Goal: Task Accomplishment & Management: Complete application form

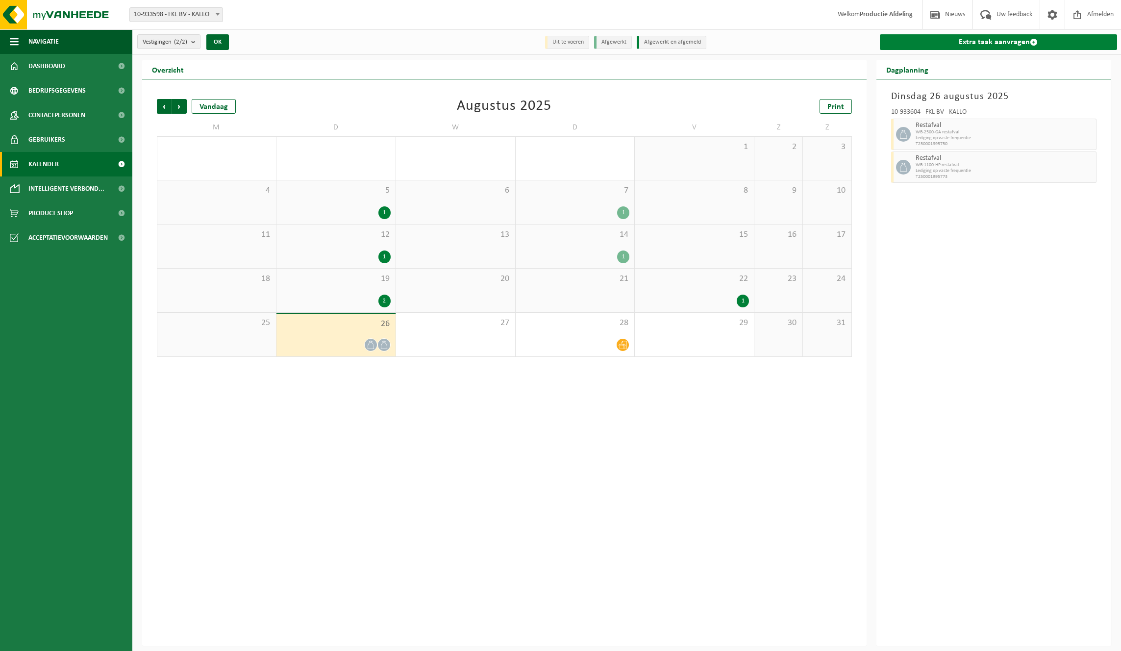
click at [946, 41] on link "Extra taak aanvragen" at bounding box center [998, 42] width 237 height 16
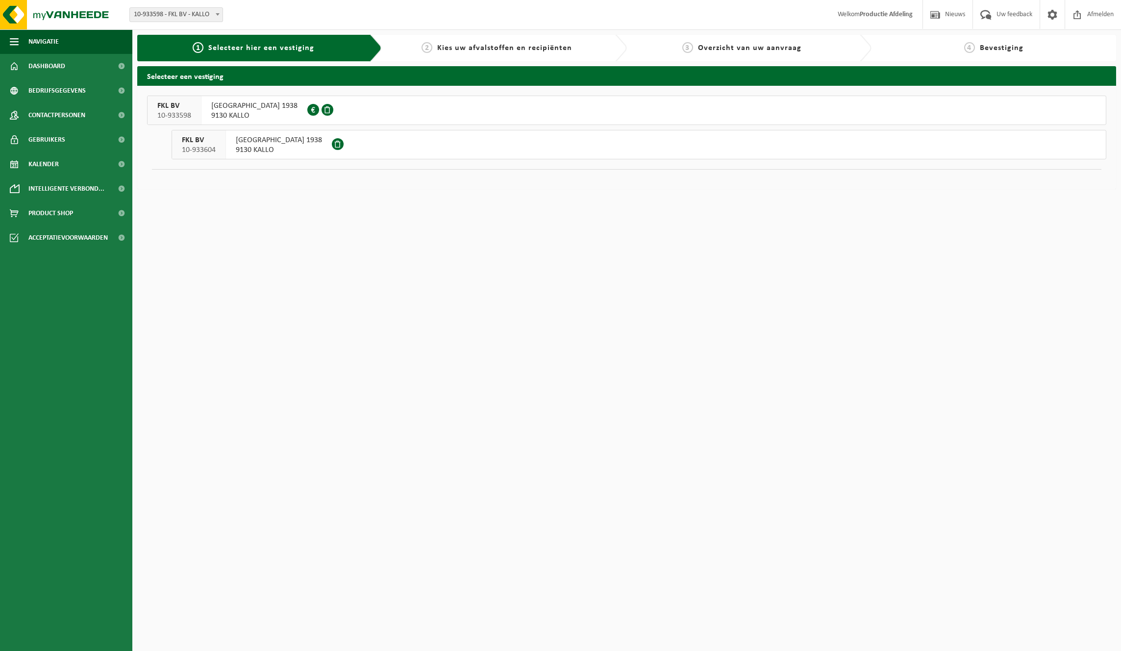
click at [257, 143] on span "[GEOGRAPHIC_DATA] 1938" at bounding box center [279, 140] width 86 height 10
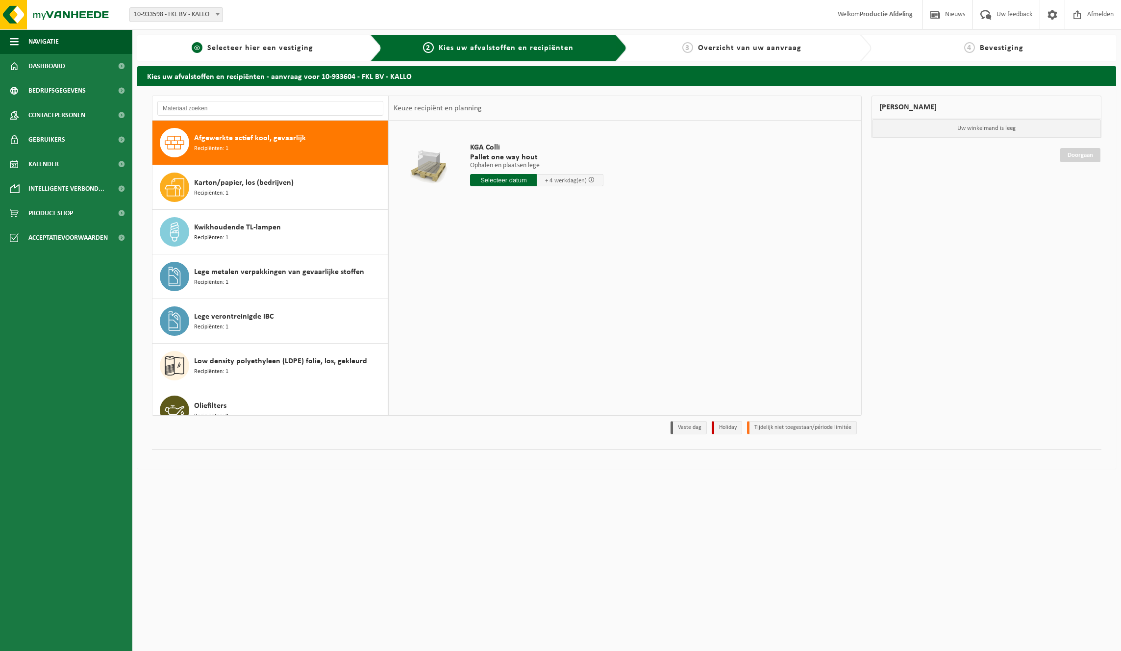
click at [315, 54] on div "1 Selecteer hier een vestiging" at bounding box center [259, 48] width 245 height 26
click at [311, 52] on span "Selecteer hier een vestiging" at bounding box center [260, 48] width 106 height 8
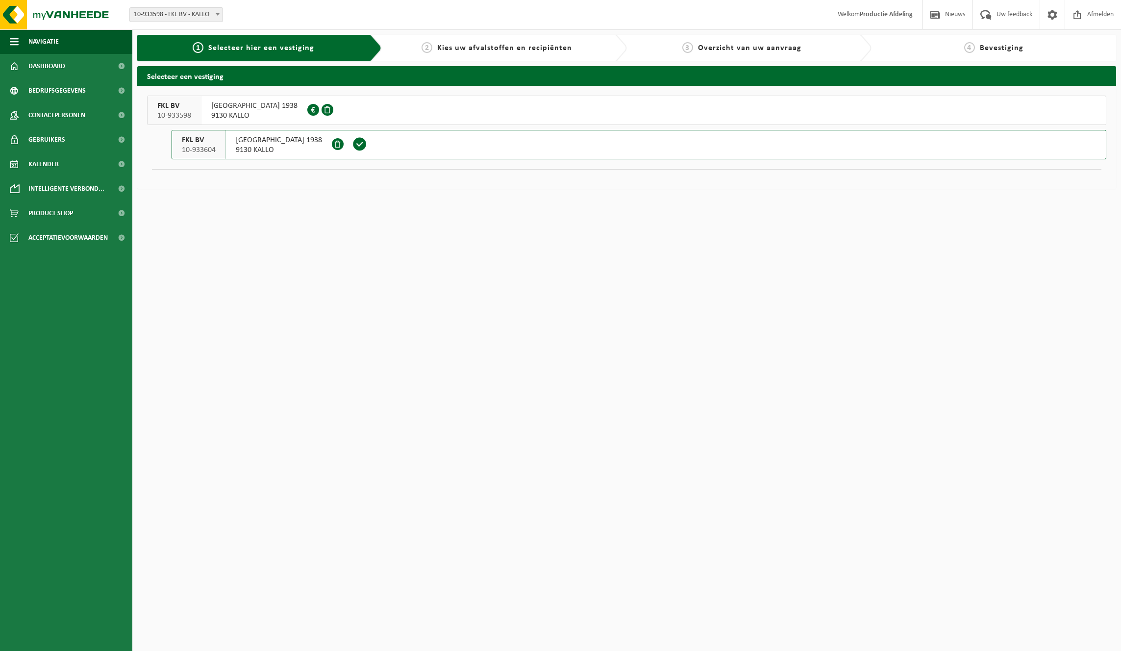
click at [263, 109] on span "MOLENWEG HAVEN 1938" at bounding box center [254, 106] width 86 height 10
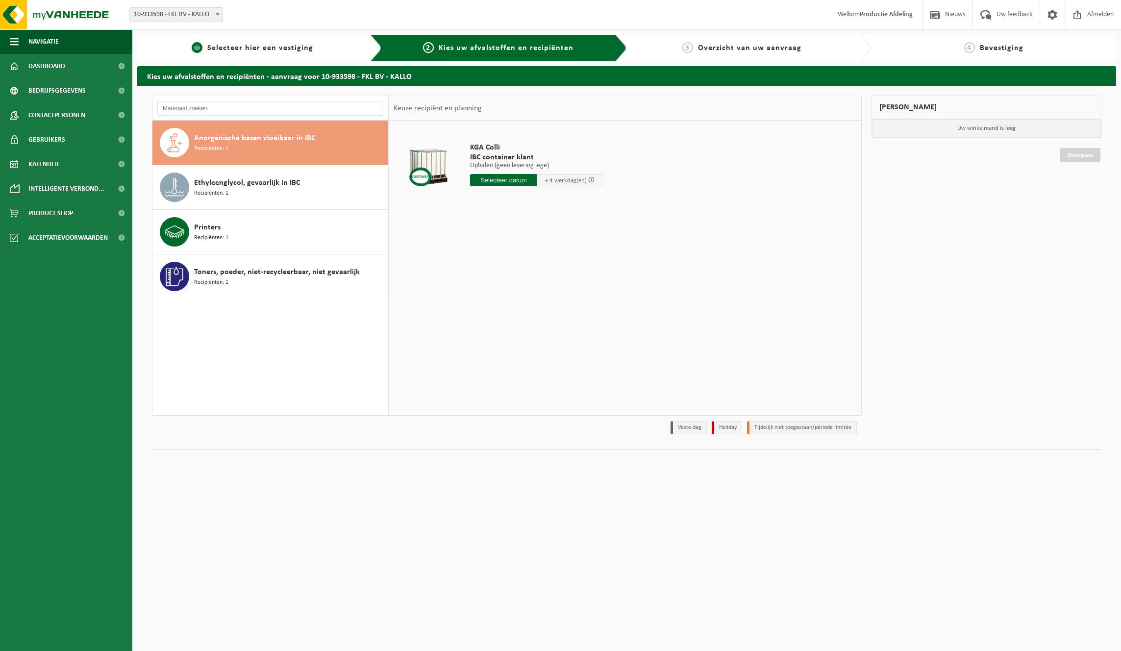
click at [266, 49] on span "Selecteer hier een vestiging" at bounding box center [260, 48] width 106 height 8
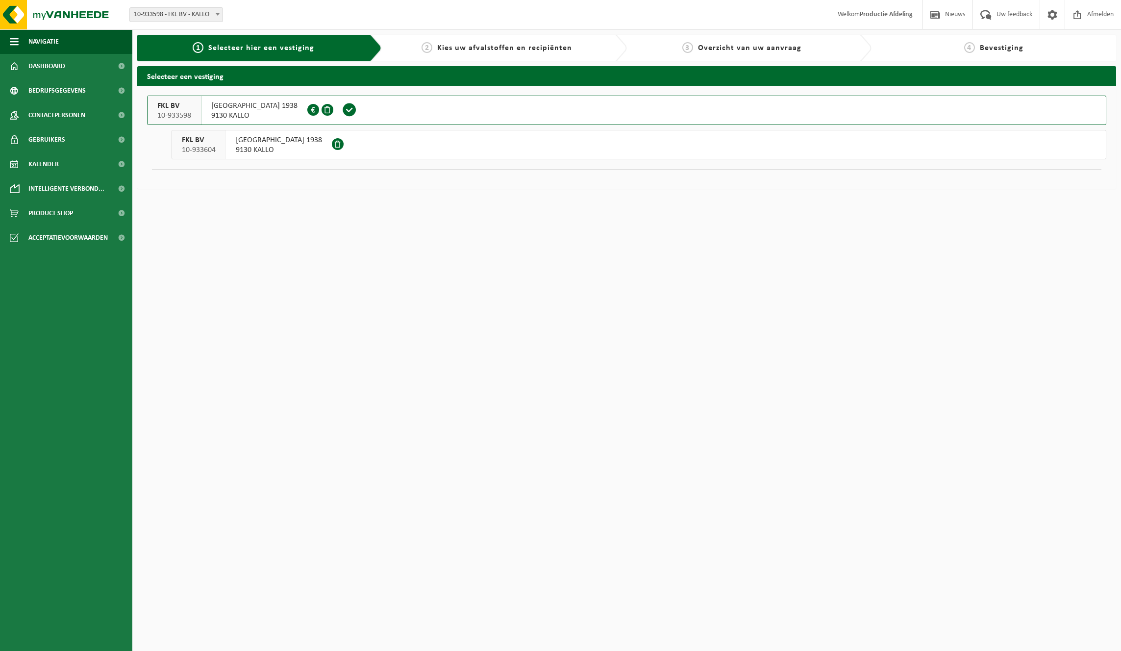
click at [258, 140] on span "MOLENWEG HAVEN 1938" at bounding box center [279, 140] width 86 height 10
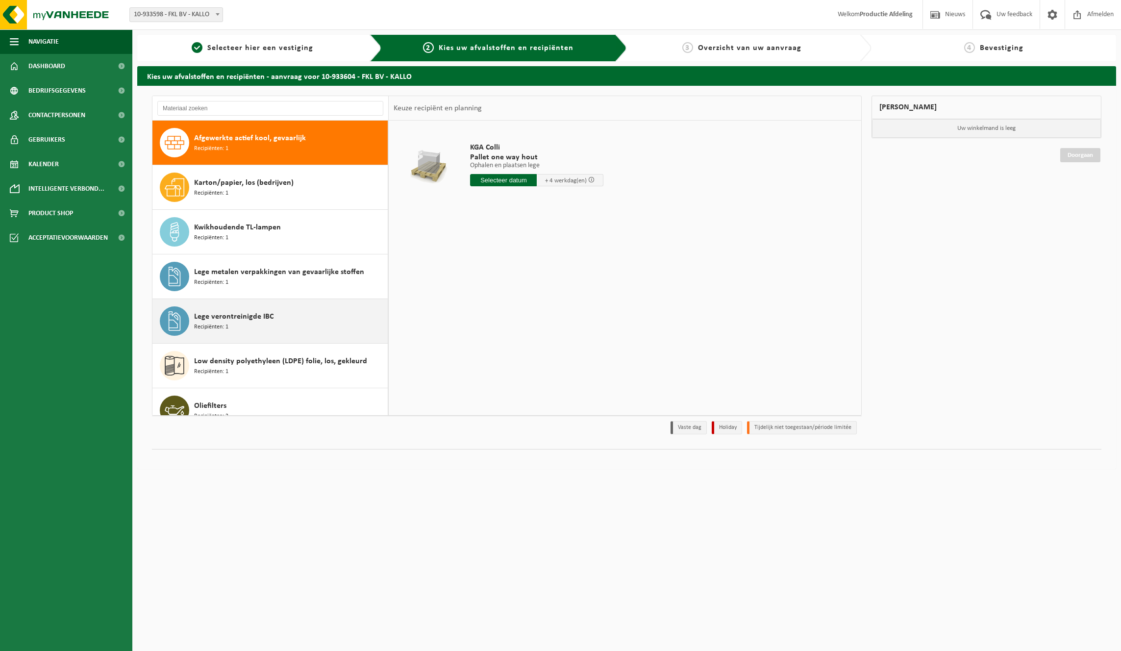
scroll to position [163, 0]
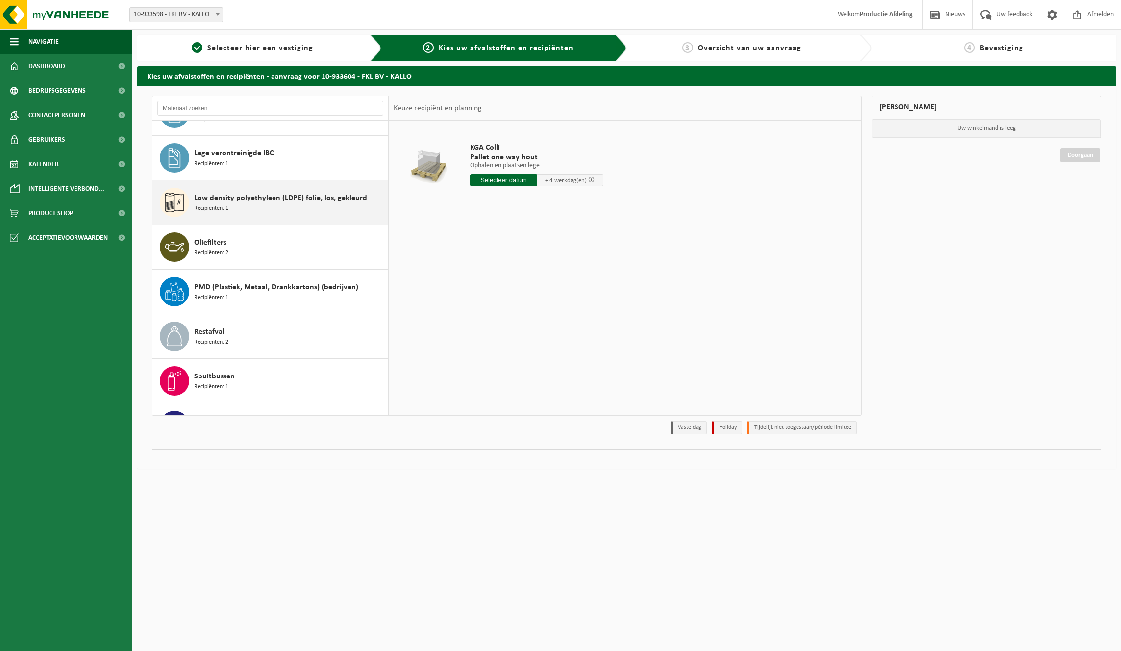
click at [290, 209] on div "Low density polyethyleen (LDPE) folie, los, gekleurd Recipiënten: 1" at bounding box center [289, 202] width 191 height 29
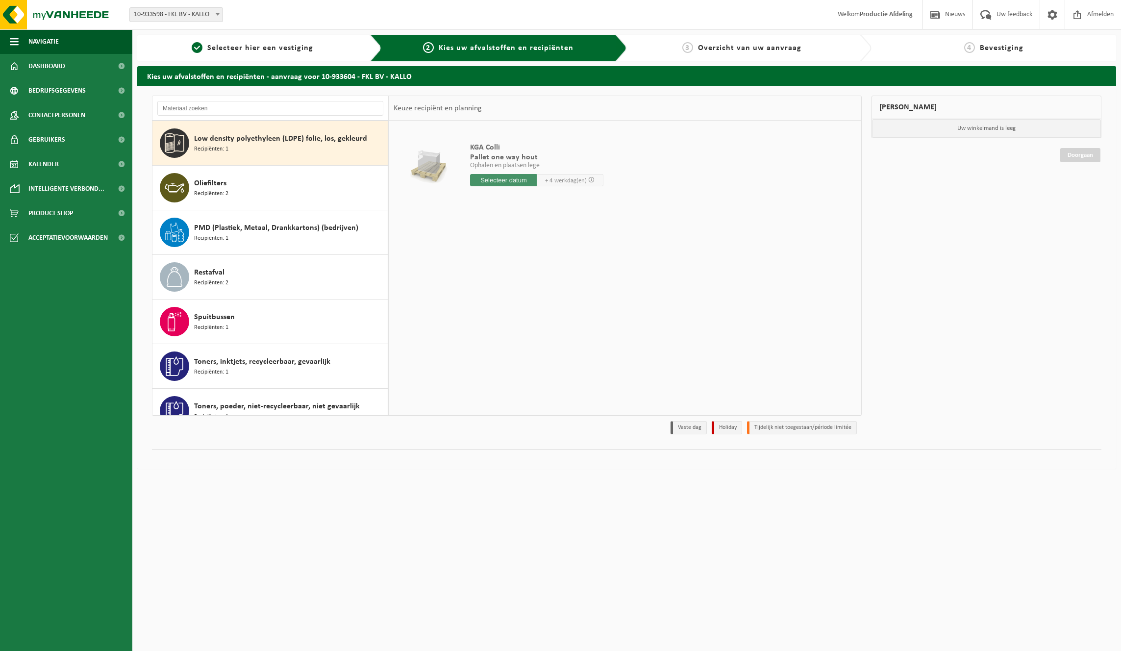
scroll to position [223, 0]
click at [534, 182] on input "text" at bounding box center [520, 180] width 100 height 12
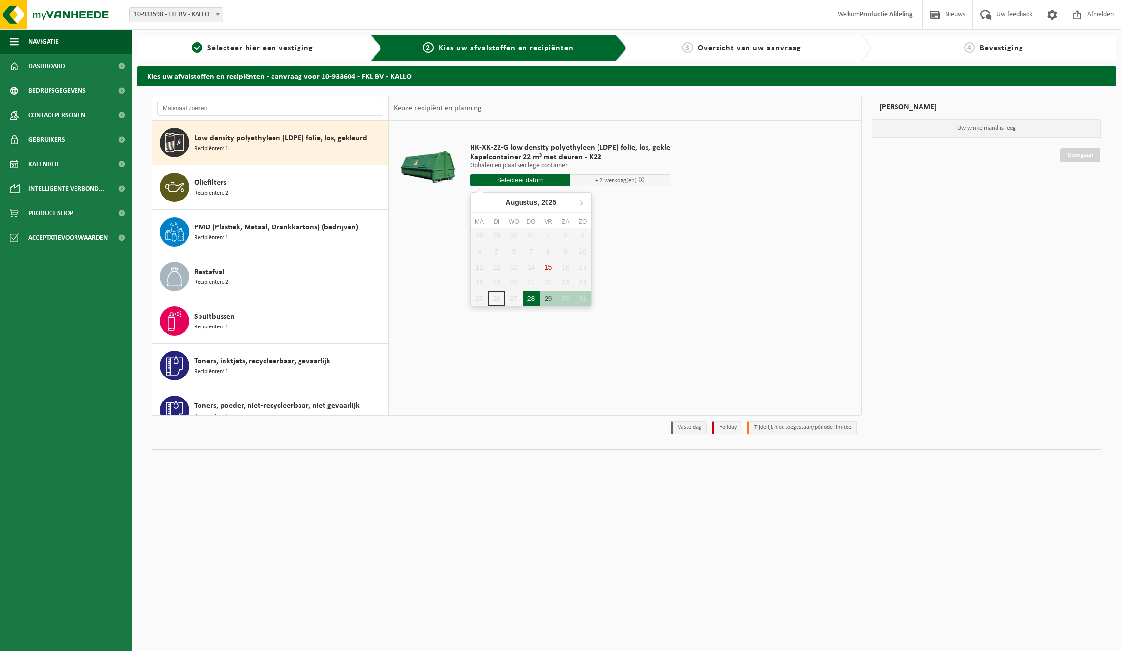
click at [528, 299] on div "28" at bounding box center [531, 299] width 17 height 16
type input "Van 2025-08-28"
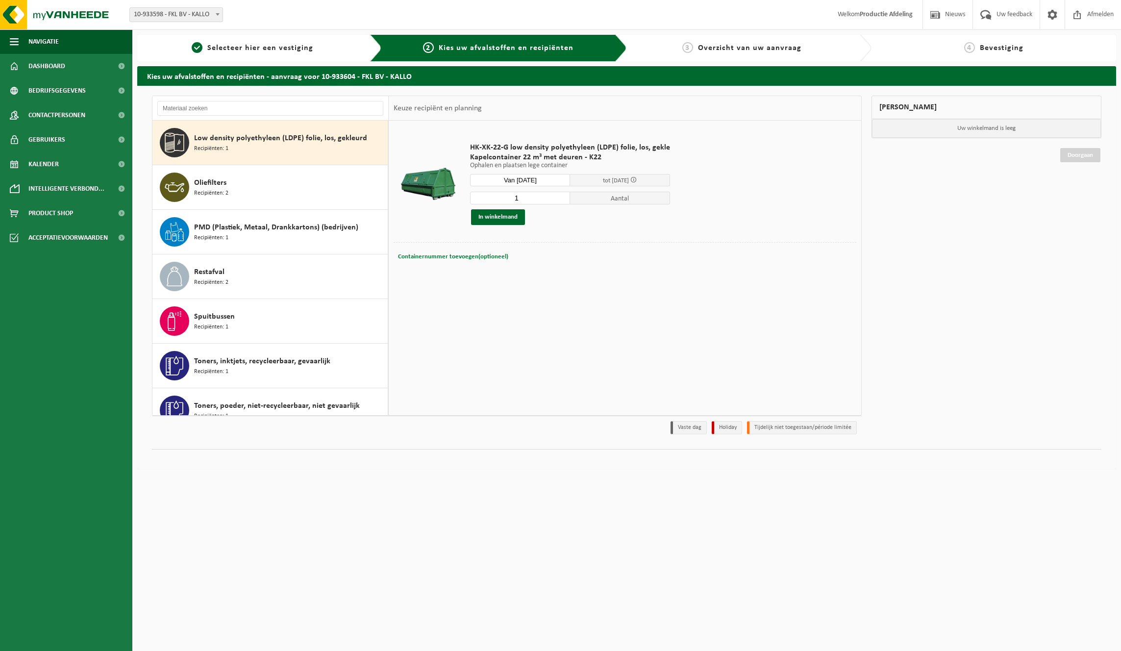
click at [487, 252] on button "Containernummer toevoegen(optioneel) Annuleren" at bounding box center [453, 257] width 112 height 14
click at [497, 239] on td "HK-XK-22-G low density polyethyleen (LDPE) folie, los, gekle Kapelcontainer 22 …" at bounding box center [659, 183] width 393 height 117
click at [498, 220] on button "In winkelmand" at bounding box center [498, 217] width 54 height 16
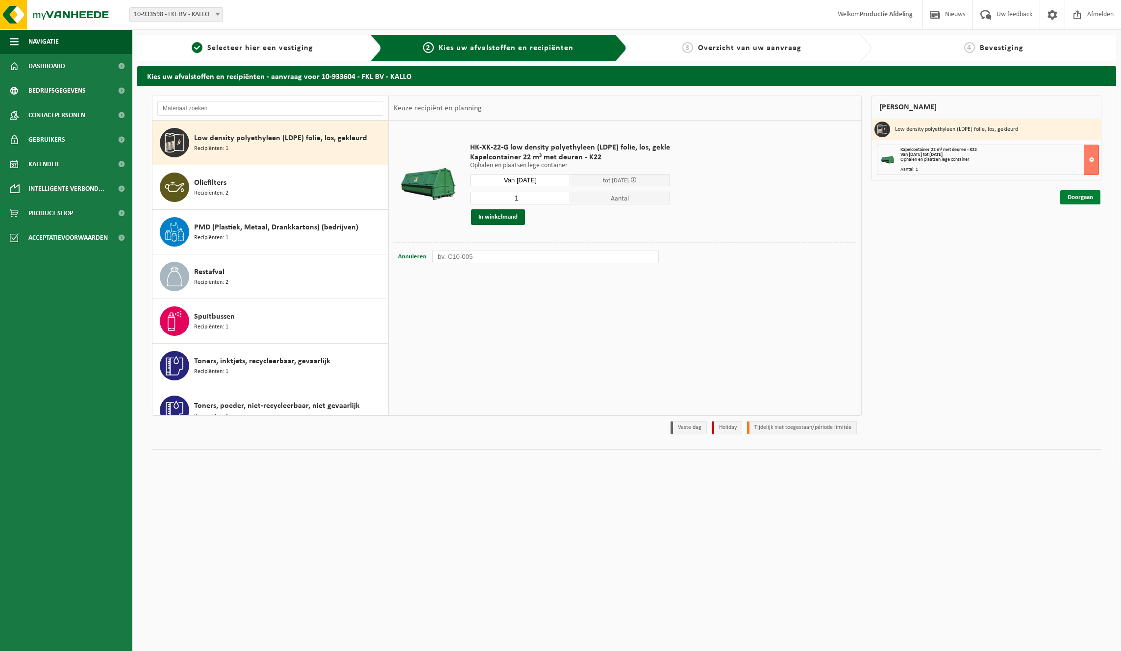
click at [1072, 195] on link "Doorgaan" at bounding box center [1080, 197] width 40 height 14
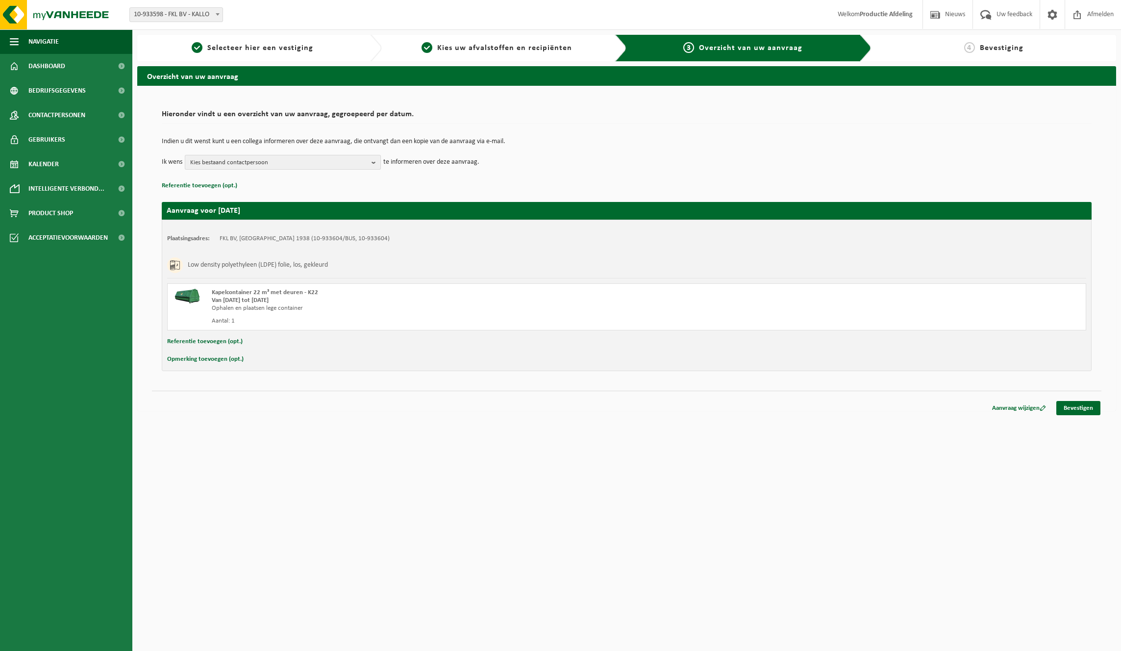
click at [303, 166] on span "Kies bestaand contactpersoon" at bounding box center [278, 162] width 177 height 15
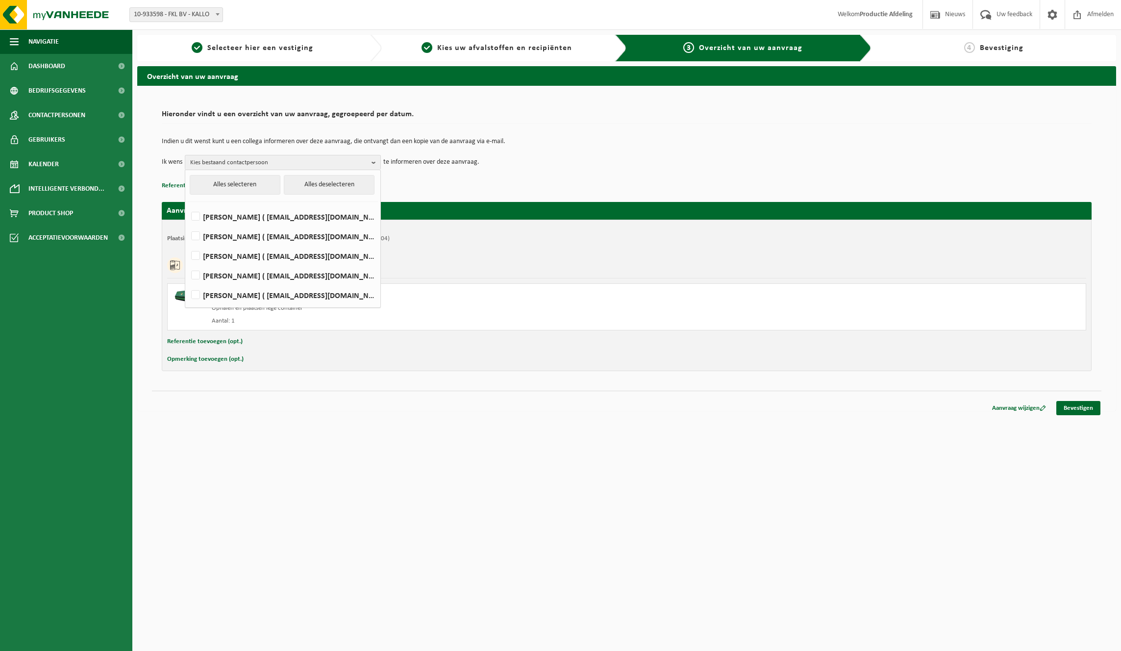
click at [371, 137] on div "Indien u dit wenst kunt u een collega informeren over deze aanvraag, die ontvan…" at bounding box center [627, 153] width 930 height 51
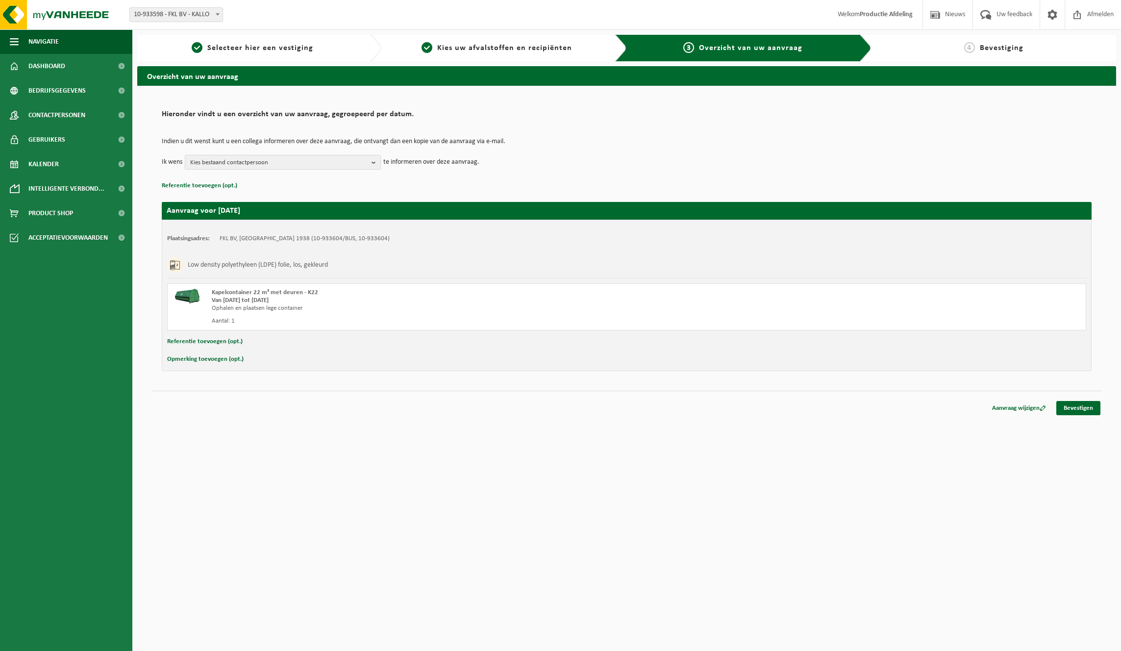
click at [364, 165] on span "Kies bestaand contactpersoon" at bounding box center [278, 162] width 177 height 15
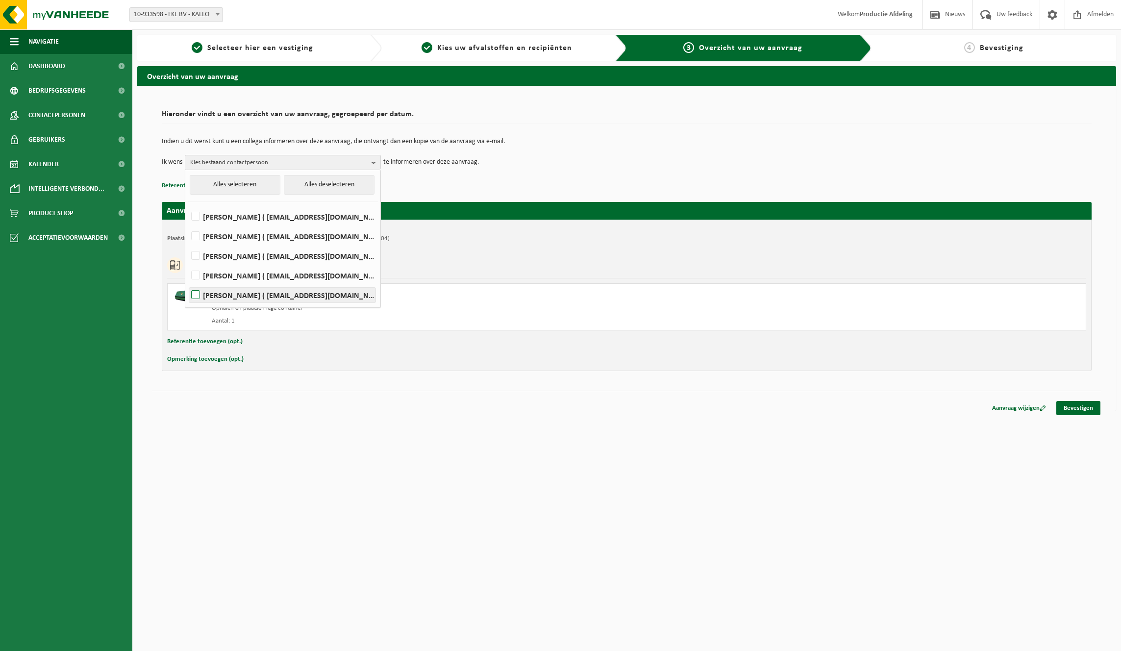
click at [197, 295] on label "Moritz Rosemeyer ( moritz@fklfertilizers.be )" at bounding box center [282, 295] width 186 height 15
click at [188, 283] on input "Moritz Rosemeyer ( moritz@fklfertilizers.be )" at bounding box center [187, 282] width 0 height 0
checkbox input "true"
click at [255, 405] on div "Hieronder vindt u een overzicht van uw aanvraag, gegroepeerd per datum. Indien …" at bounding box center [626, 248] width 979 height 325
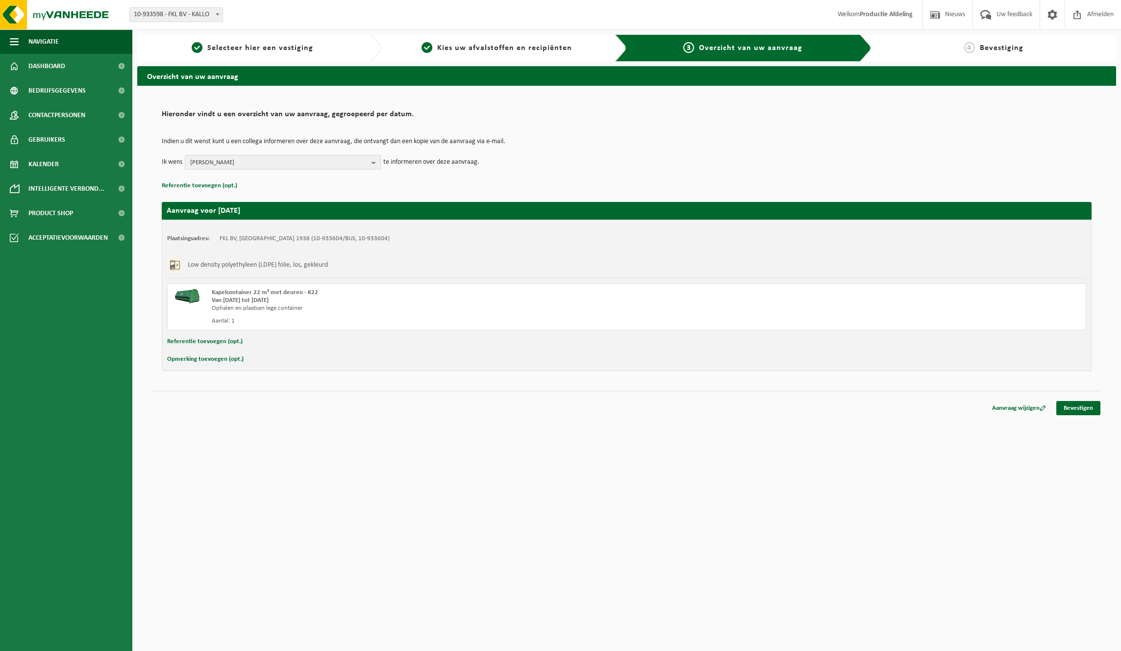
click at [232, 165] on span "Moritz Rosemeyer" at bounding box center [278, 162] width 177 height 15
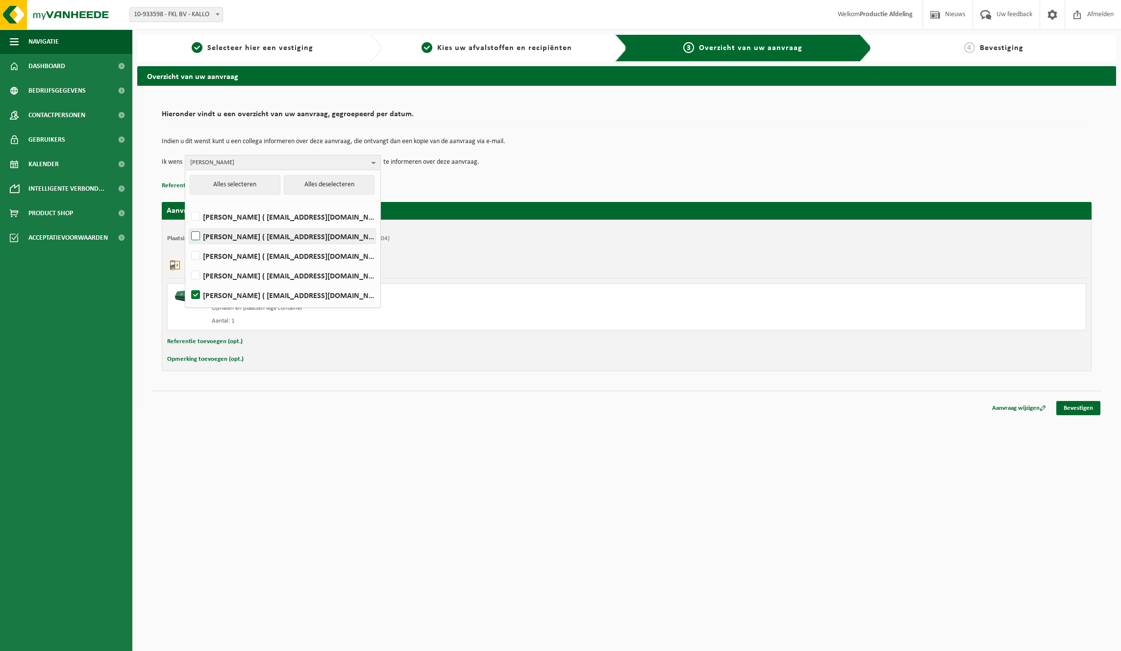
click at [193, 236] on label "Lindey De Nijs ( lindey@fklfertilizers.be )" at bounding box center [282, 236] width 186 height 15
click at [188, 224] on input "Lindey De Nijs ( lindey@fklfertilizers.be )" at bounding box center [187, 224] width 0 height 0
click at [196, 234] on label "Lindey De Nijs ( lindey@fklfertilizers.be )" at bounding box center [282, 236] width 186 height 15
click at [188, 224] on input "Lindey De Nijs ( lindey@fklfertilizers.be )" at bounding box center [187, 224] width 0 height 0
checkbox input "false"
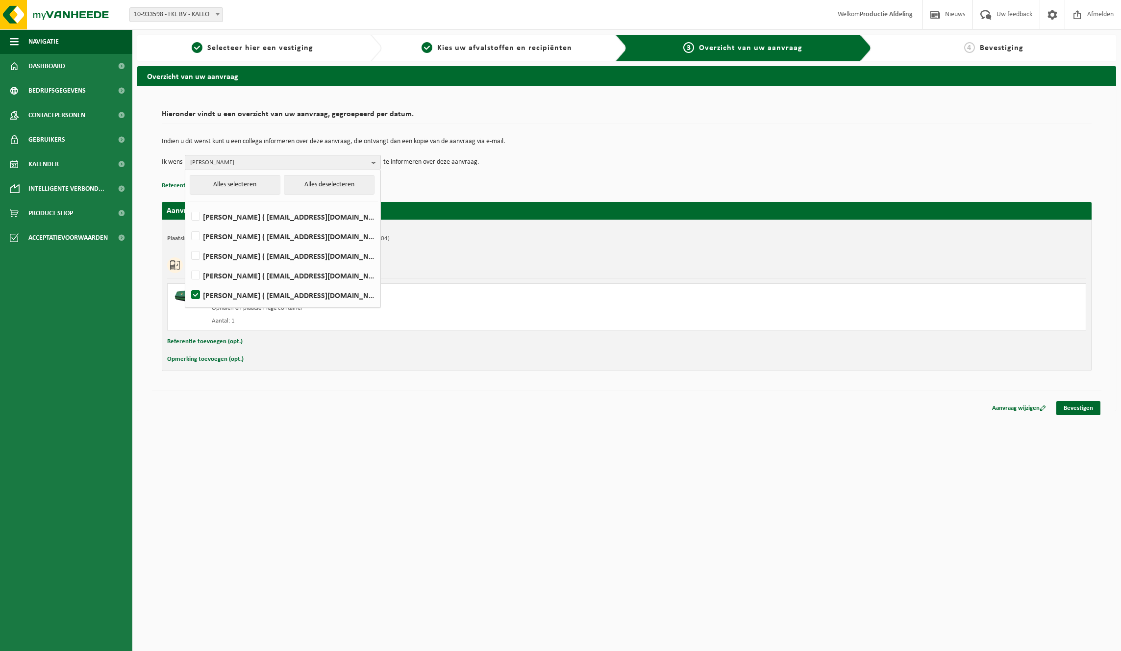
click at [412, 149] on td "Indien u dit wenst kunt u een collega informeren over deze aanvraag, die ontvan…" at bounding box center [627, 146] width 930 height 17
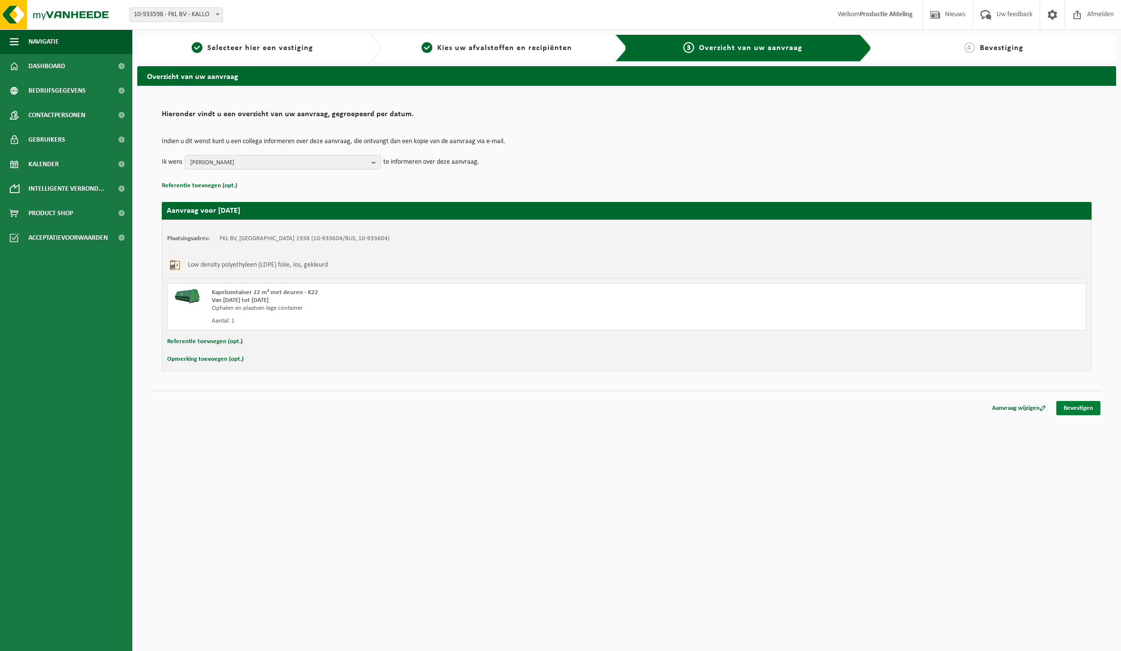
click at [1074, 408] on link "Bevestigen" at bounding box center [1078, 408] width 44 height 14
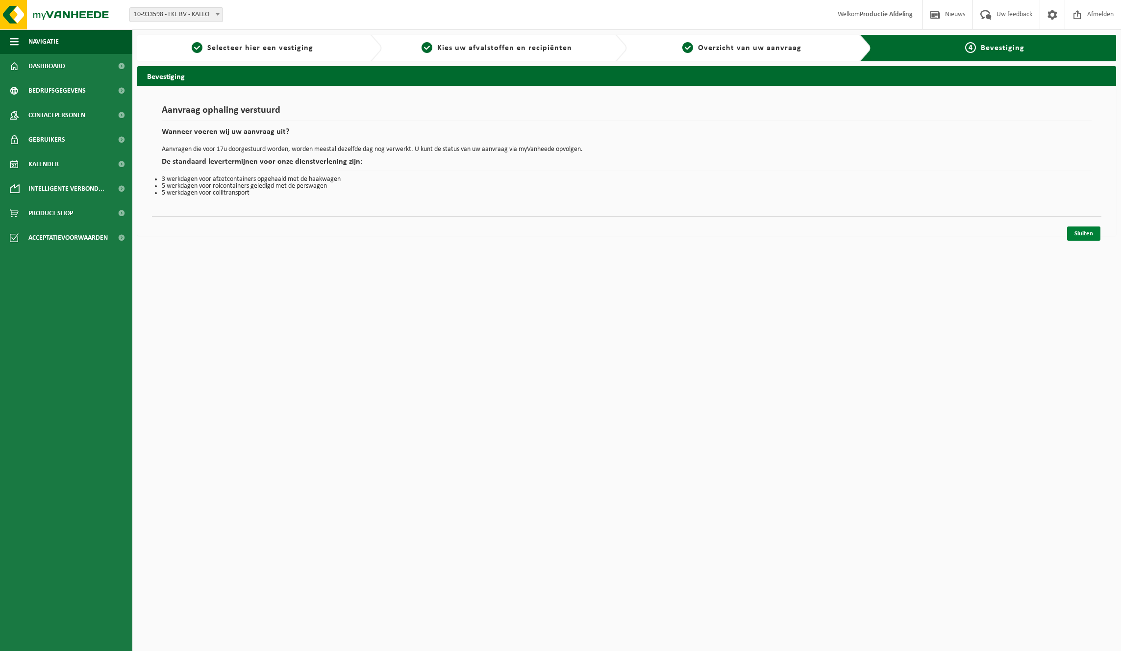
click at [1077, 233] on link "Sluiten" at bounding box center [1083, 233] width 33 height 14
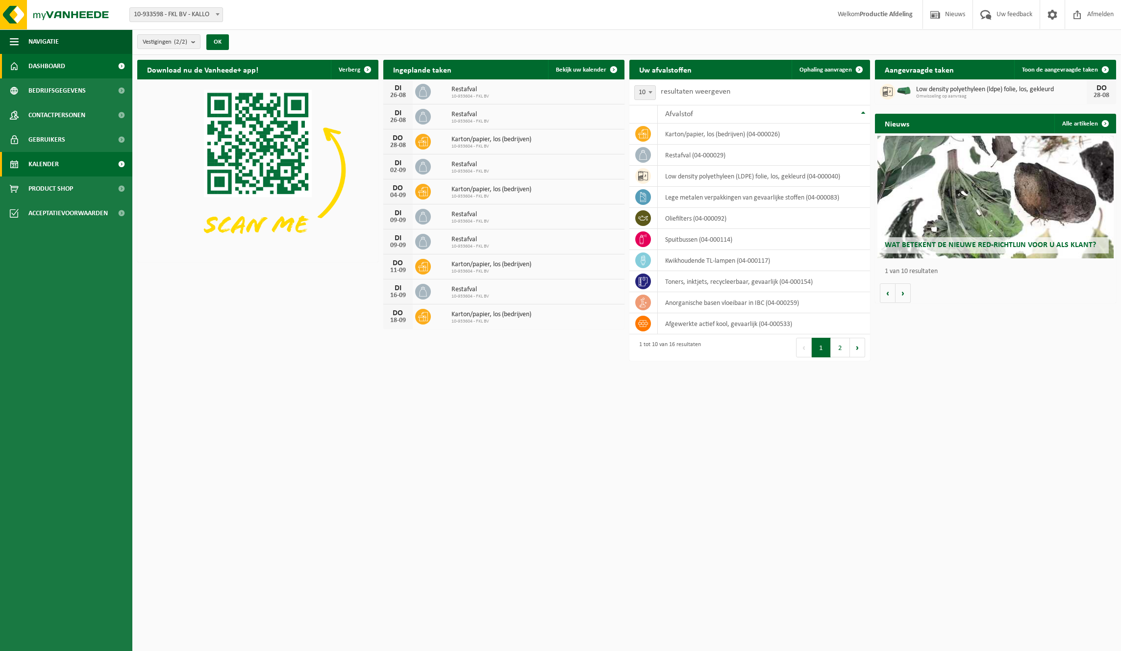
click at [53, 159] on span "Kalender" at bounding box center [43, 164] width 30 height 25
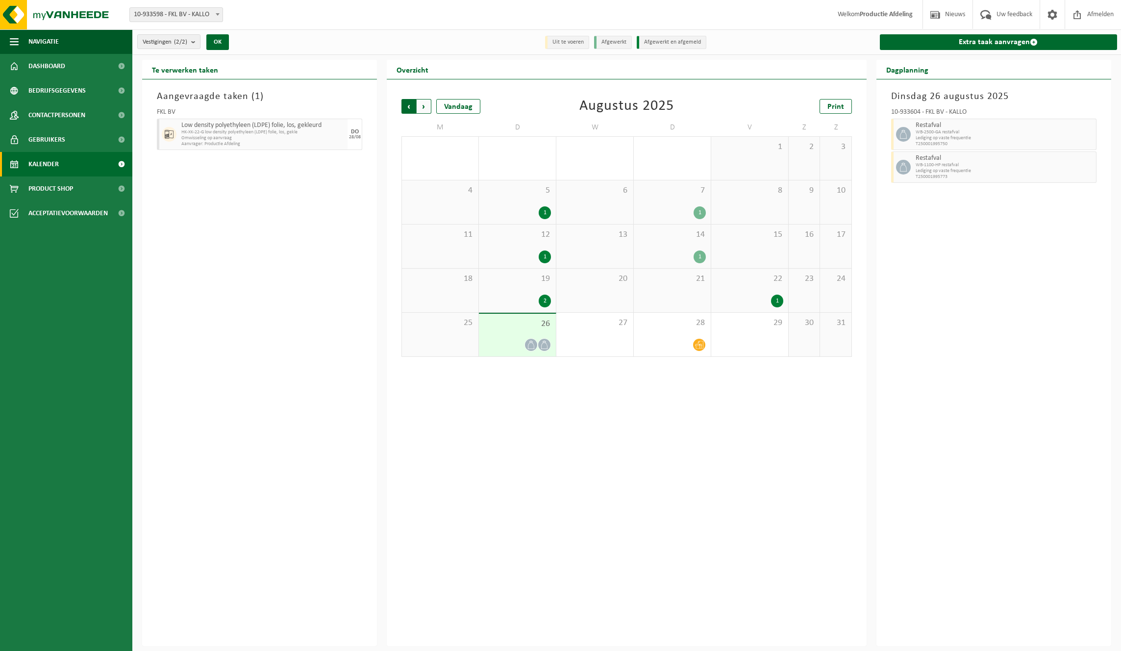
click at [429, 104] on span "Volgende" at bounding box center [424, 106] width 15 height 15
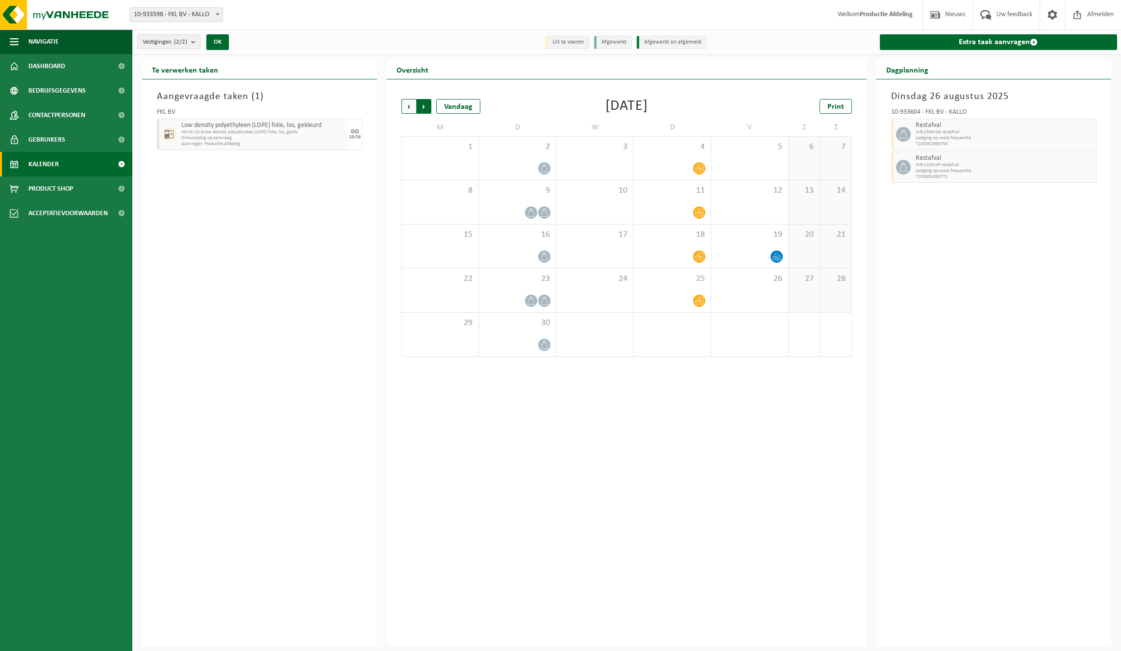
click at [409, 106] on span "Vorige" at bounding box center [408, 106] width 15 height 15
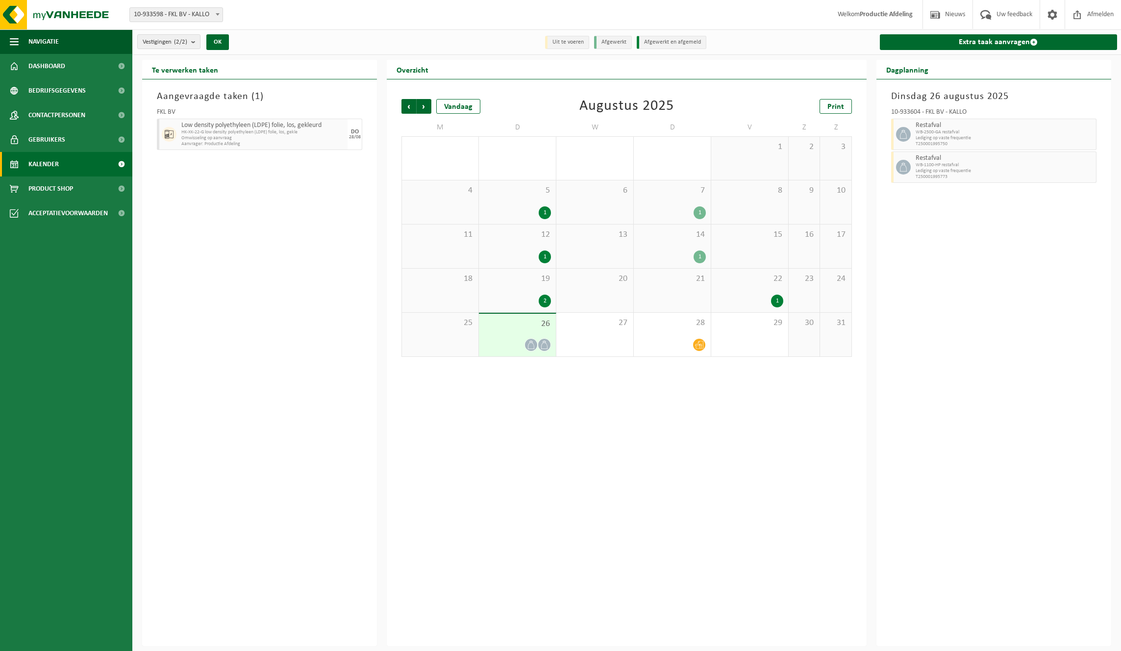
click at [330, 224] on div "Aangevraagde taken ( 1 ) FKL BV Low density polyethyleen (LDPE) folie, los, gek…" at bounding box center [259, 362] width 235 height 567
